Goal: Transaction & Acquisition: Download file/media

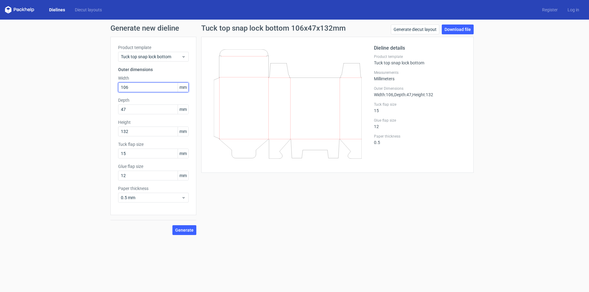
drag, startPoint x: 135, startPoint y: 88, endPoint x: 94, endPoint y: 91, distance: 41.5
click at [107, 88] on div "Generate new dieline Product template Tuck top snap lock bottom Outer dimension…" at bounding box center [294, 130] width 589 height 221
type input "55"
type input "36"
type input "130"
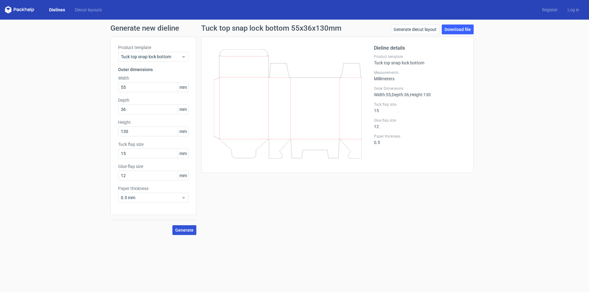
click at [183, 231] on span "Generate" at bounding box center [184, 230] width 18 height 4
click at [455, 29] on link "Download file" at bounding box center [458, 30] width 32 height 10
drag, startPoint x: 132, startPoint y: 87, endPoint x: 105, endPoint y: 87, distance: 27.6
click at [106, 86] on div "Generate new dieline Product template Tuck top snap lock bottom Outer dimension…" at bounding box center [294, 130] width 589 height 221
type input "58"
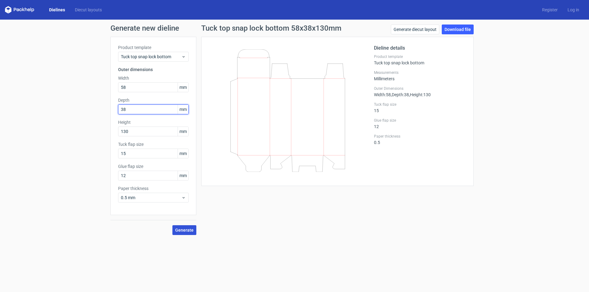
type input "38"
click at [184, 230] on span "Generate" at bounding box center [184, 230] width 18 height 4
click at [453, 29] on link "Download file" at bounding box center [458, 30] width 32 height 10
